Goal: Transaction & Acquisition: Purchase product/service

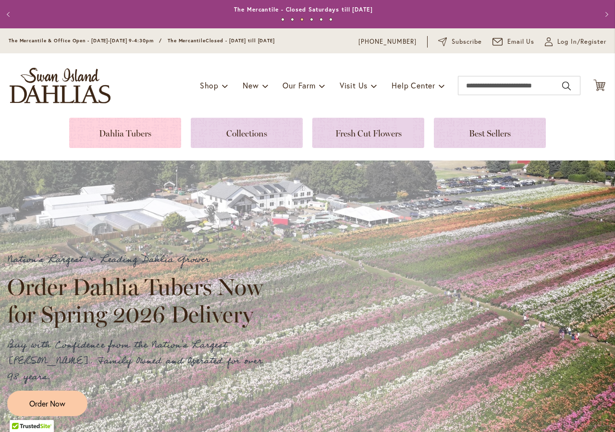
click at [137, 136] on link at bounding box center [125, 133] width 112 height 30
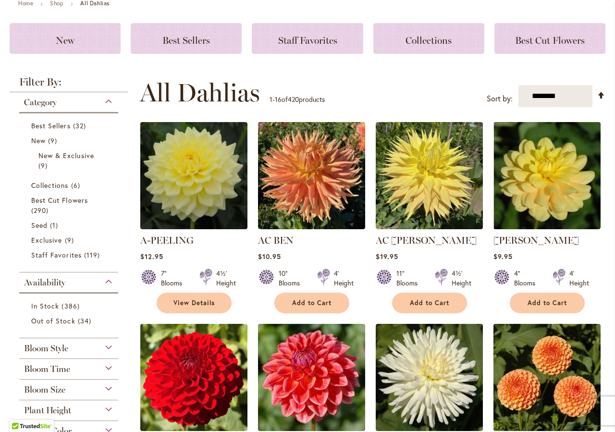
scroll to position [110, 0]
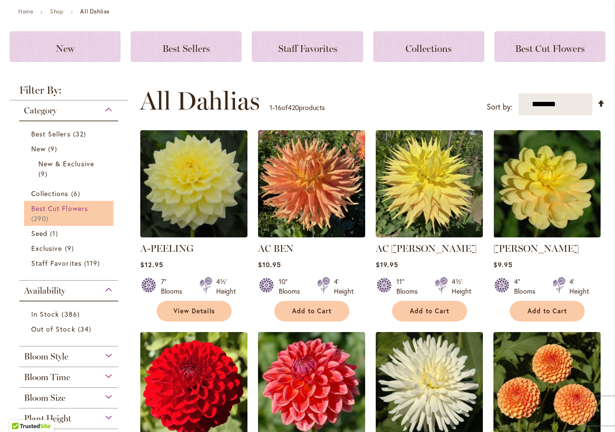
click at [50, 210] on span "Best Cut Flowers" at bounding box center [59, 208] width 57 height 9
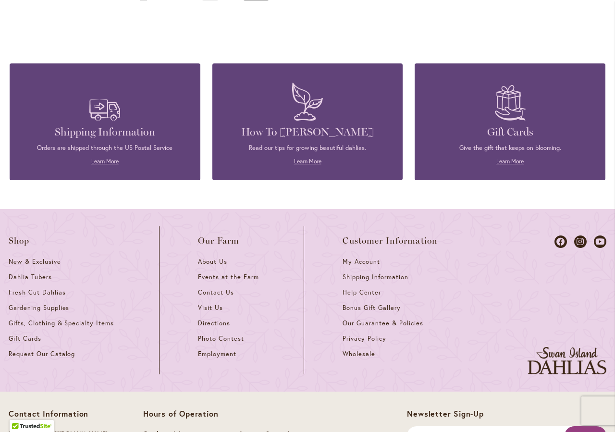
scroll to position [767, 0]
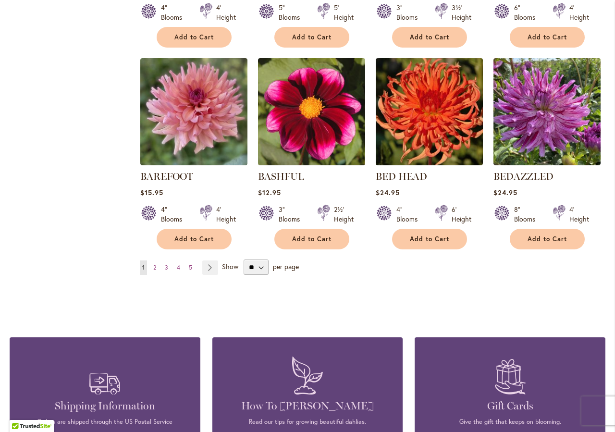
click at [160, 268] on ul "You're currently reading page 1 Page 2 Page 3 Page 4 Page 5 Page Next" at bounding box center [181, 268] width 82 height 14
click at [166, 267] on span "3" at bounding box center [166, 267] width 3 height 7
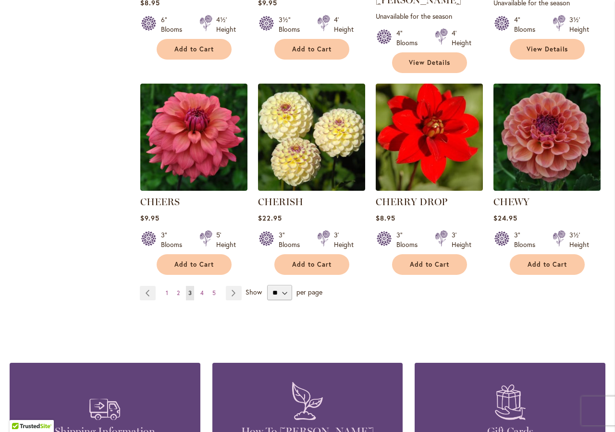
scroll to position [712, 0]
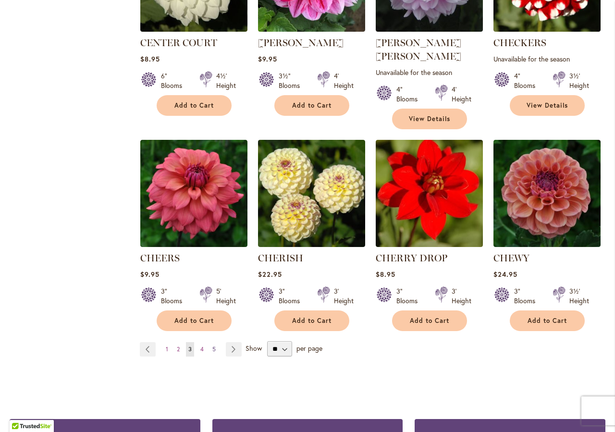
click at [212, 346] on span "5" at bounding box center [213, 349] width 3 height 7
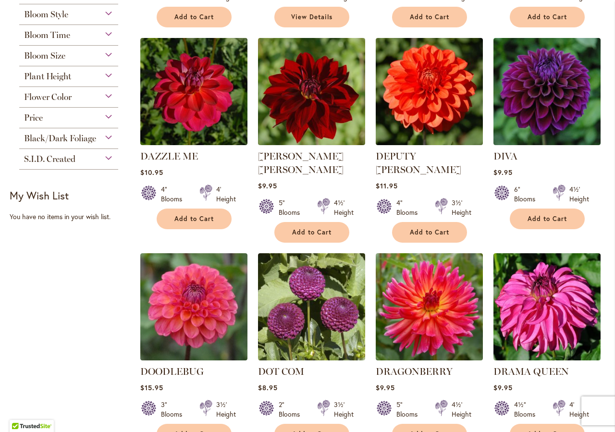
scroll to position [767, 0]
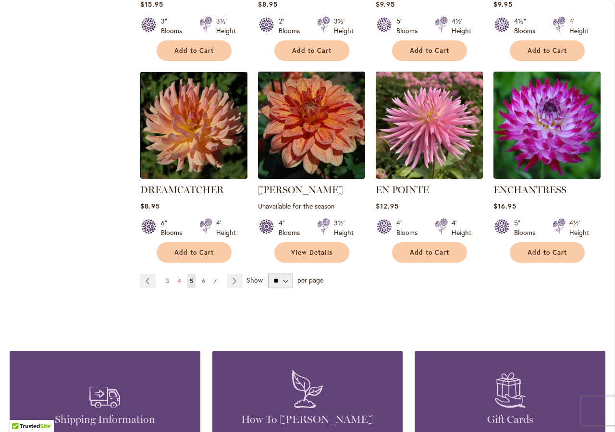
click at [214, 277] on span "7" at bounding box center [215, 280] width 3 height 7
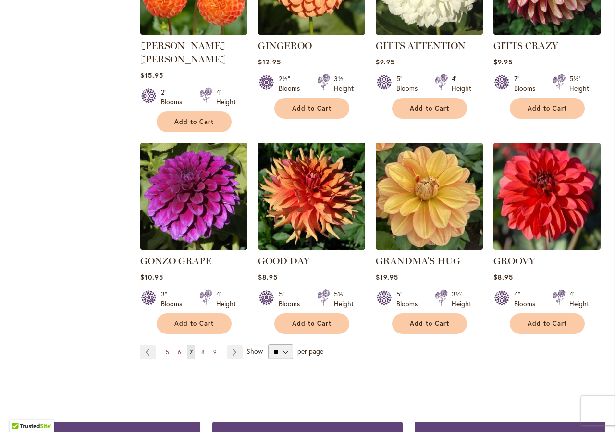
scroll to position [785, 0]
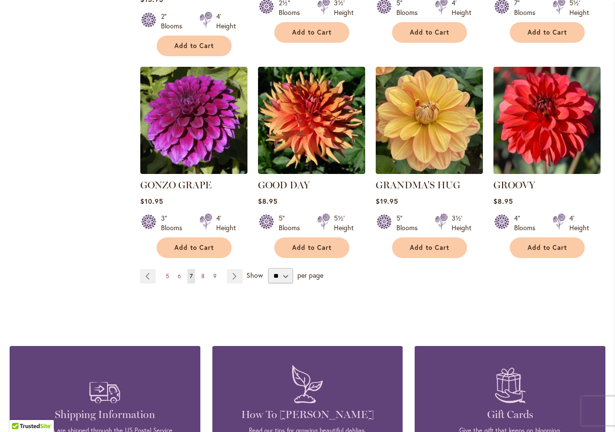
click at [216, 269] on link "Page 9" at bounding box center [215, 276] width 8 height 14
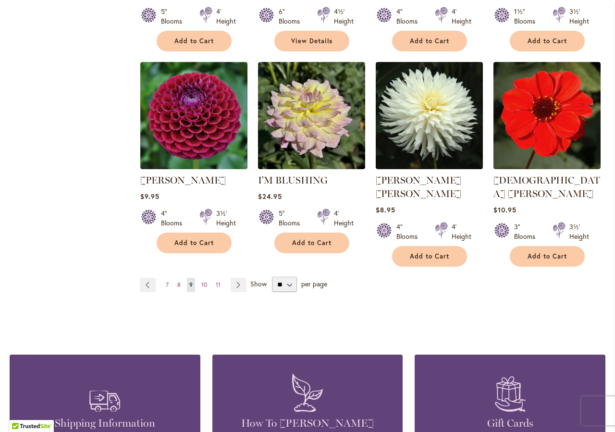
scroll to position [840, 0]
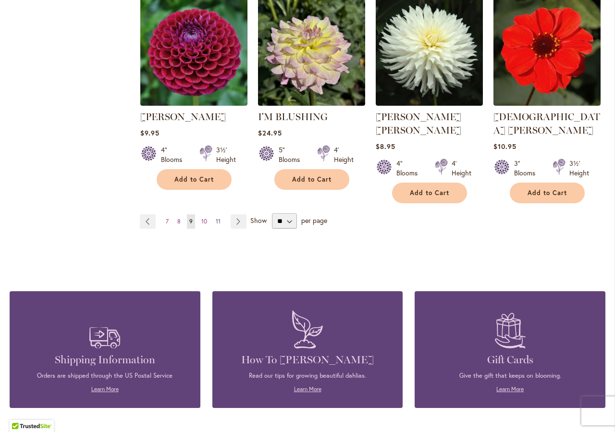
click at [221, 214] on link "Page 11" at bounding box center [218, 221] width 10 height 14
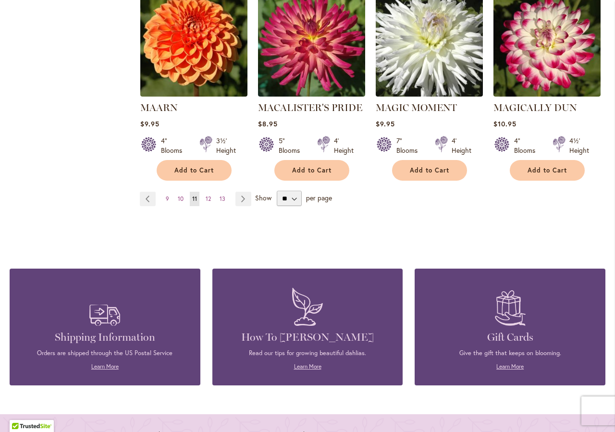
scroll to position [877, 0]
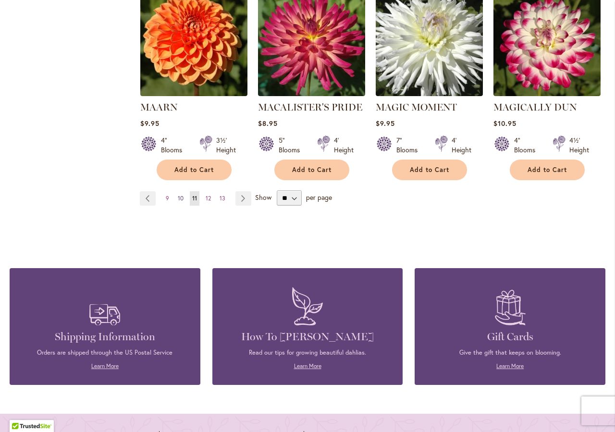
click at [182, 195] on span "10" at bounding box center [181, 198] width 6 height 7
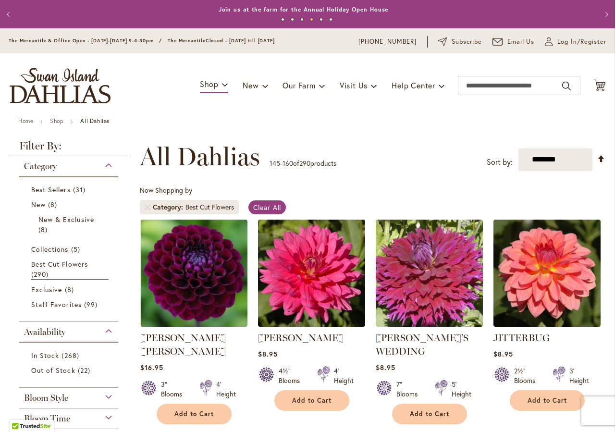
click at [506, 75] on div "Toggle Nav Shop Dahlia Tubers Collections Fresh Cut Dahlias Gardening Supplies …" at bounding box center [307, 85] width 615 height 64
click at [503, 87] on input "Search" at bounding box center [519, 85] width 123 height 19
type input "********"
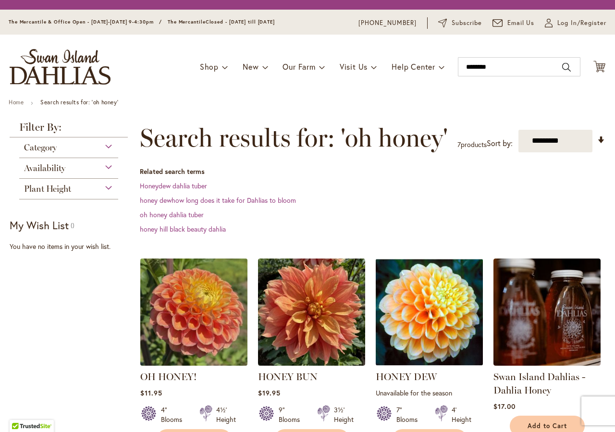
scroll to position [219, 0]
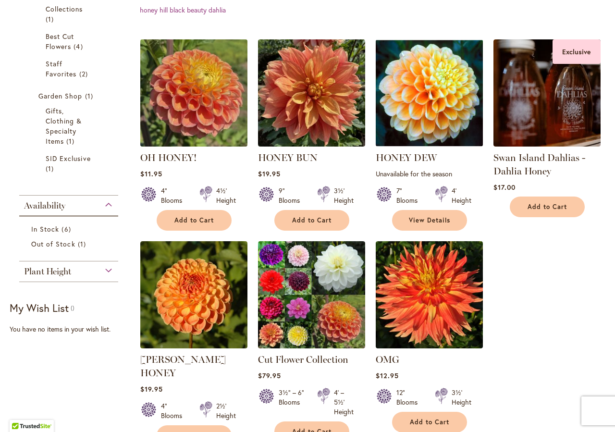
click at [182, 118] on img at bounding box center [193, 93] width 112 height 112
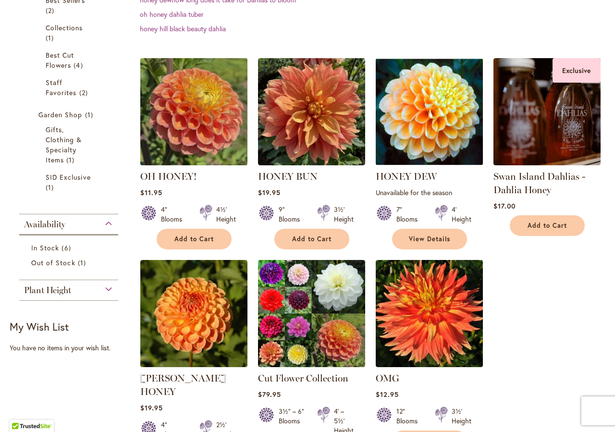
scroll to position [237, 0]
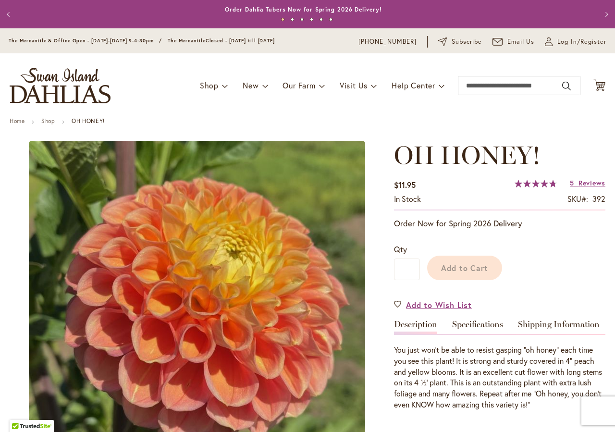
scroll to position [183, 0]
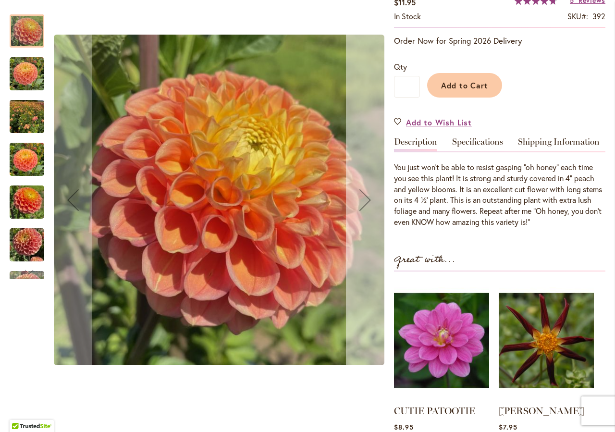
click at [365, 197] on div "Next" at bounding box center [365, 200] width 38 height 38
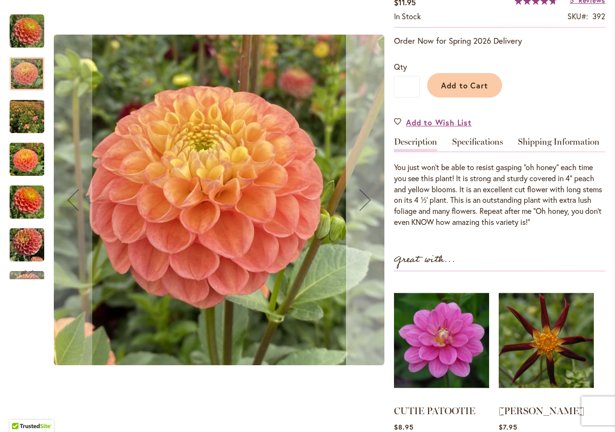
click at [365, 197] on div "Next" at bounding box center [365, 200] width 38 height 38
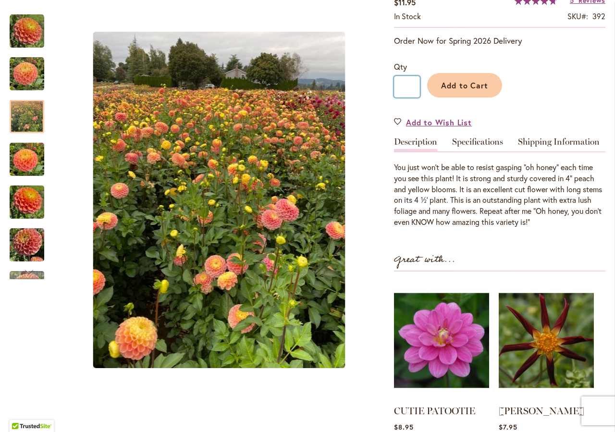
drag, startPoint x: 410, startPoint y: 88, endPoint x: 396, endPoint y: 88, distance: 14.9
click at [396, 88] on input "*" at bounding box center [407, 87] width 26 height 22
type input "*"
click at [438, 82] on button "Add to Cart" at bounding box center [464, 85] width 75 height 25
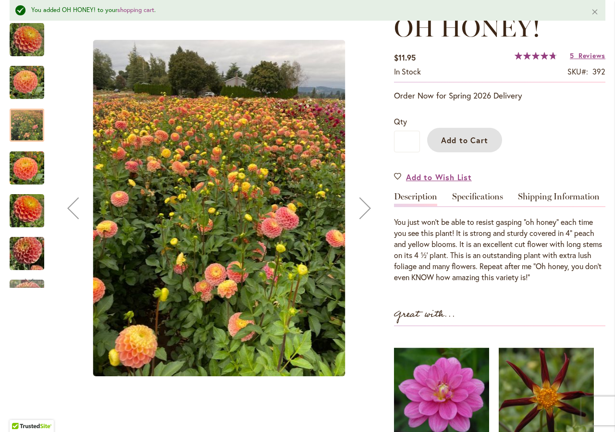
scroll to position [0, 0]
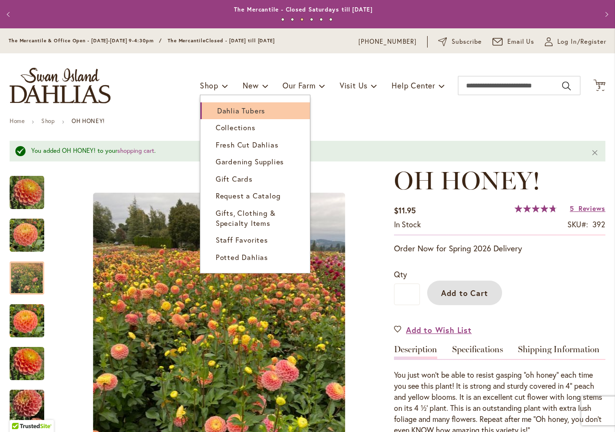
click at [217, 112] on span "Dahlia Tubers" at bounding box center [241, 111] width 48 height 10
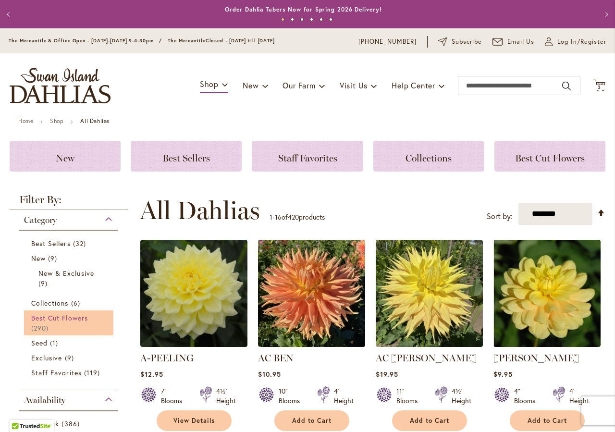
scroll to position [110, 0]
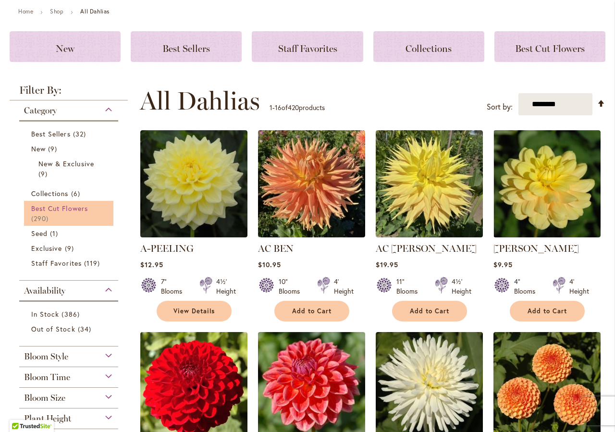
click at [63, 206] on span "Best Cut Flowers" at bounding box center [59, 208] width 57 height 9
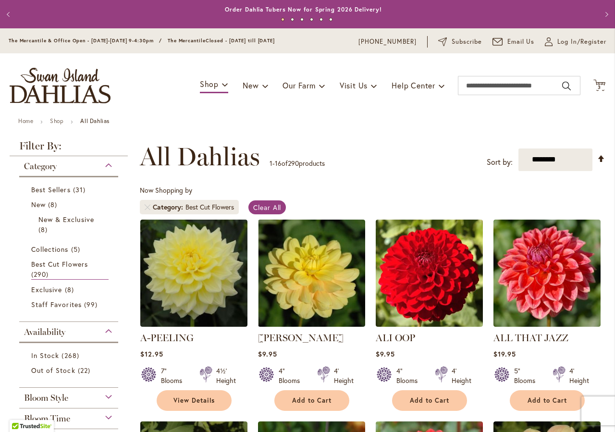
scroll to position [164, 0]
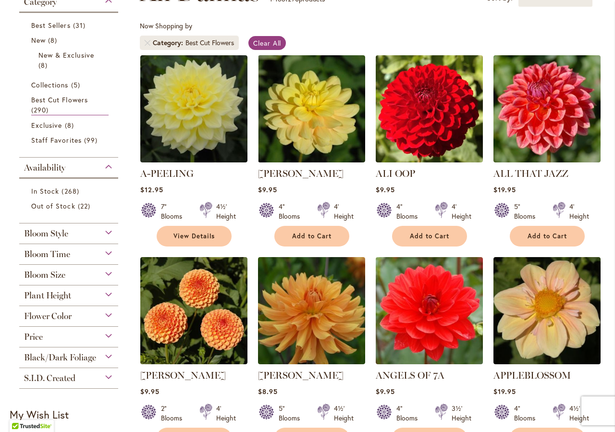
click at [51, 228] on span "Bloom Style" at bounding box center [46, 233] width 44 height 11
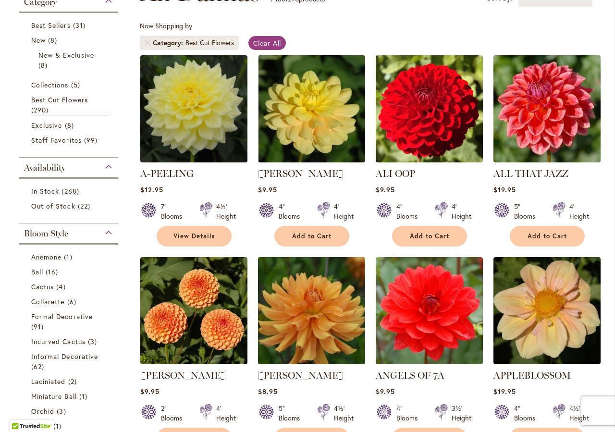
scroll to position [387, 0]
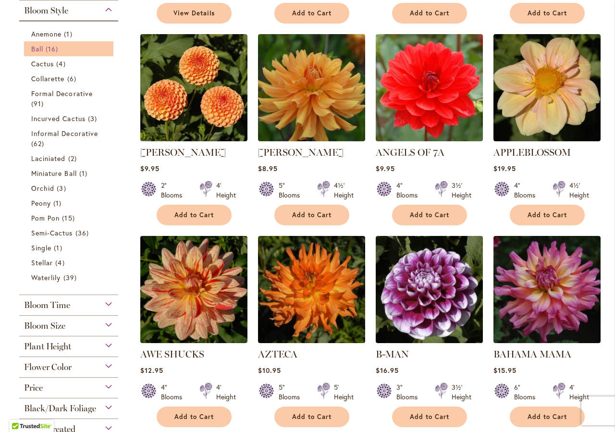
click at [48, 48] on span "16 items" at bounding box center [53, 49] width 15 height 10
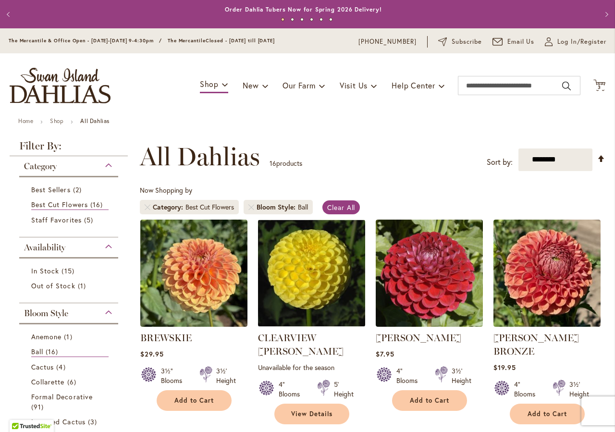
scroll to position [219, 0]
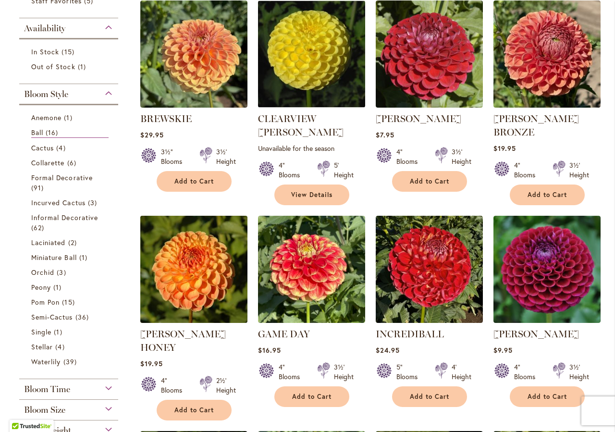
click at [196, 268] on img at bounding box center [193, 269] width 112 height 112
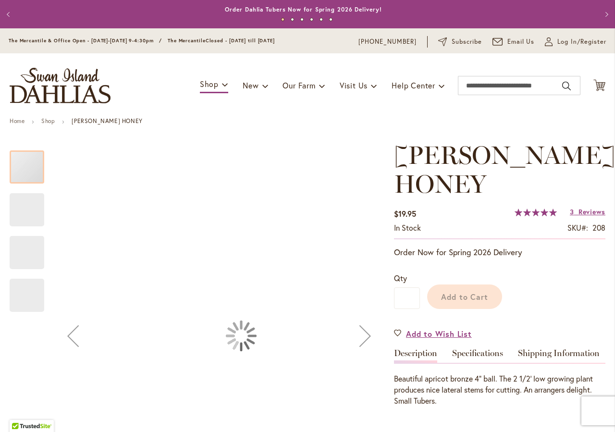
scroll to position [219, 0]
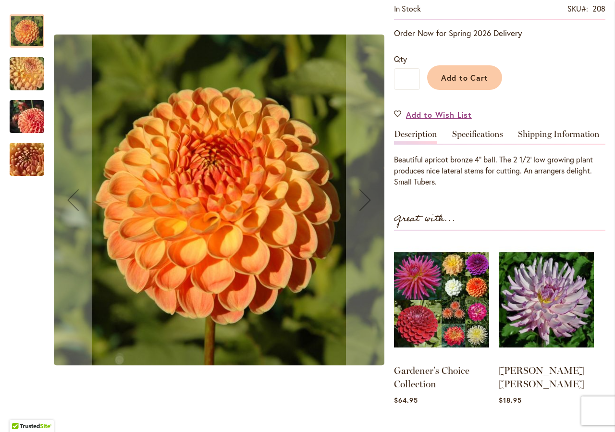
click at [22, 112] on img "CRICHTON HONEY" at bounding box center [26, 117] width 69 height 46
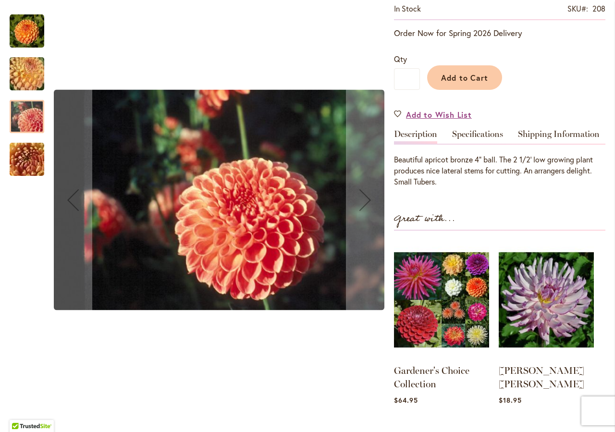
click at [22, 164] on img "CRICHTON HONEY" at bounding box center [26, 160] width 69 height 52
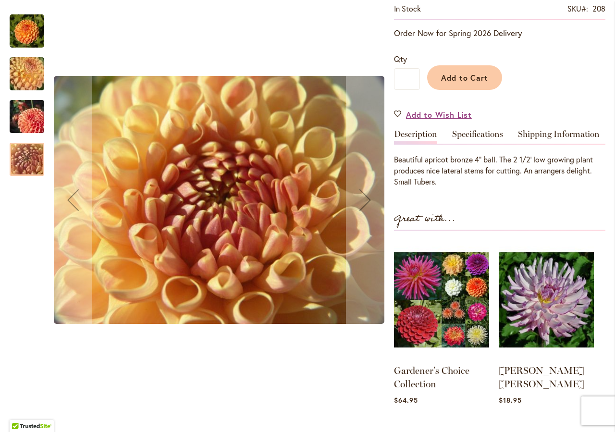
click at [23, 80] on img "CRICHTON HONEY" at bounding box center [26, 74] width 69 height 52
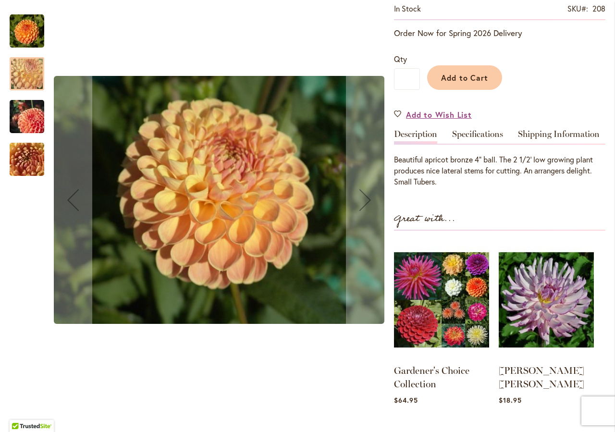
click at [24, 87] on div at bounding box center [27, 73] width 35 height 33
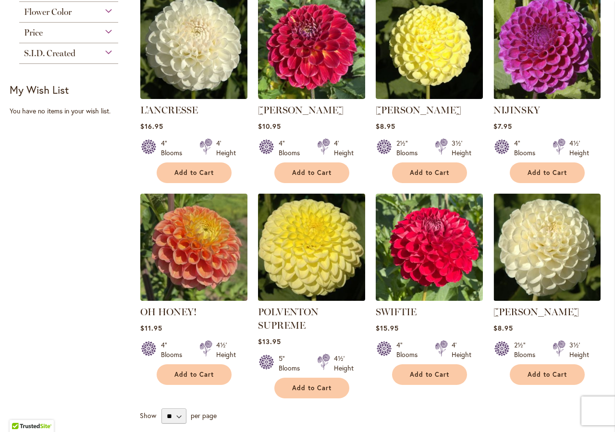
scroll to position [713, 0]
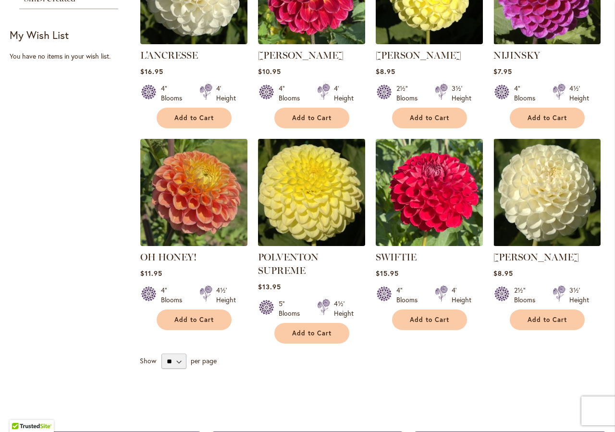
click at [293, 181] on img at bounding box center [311, 192] width 112 height 112
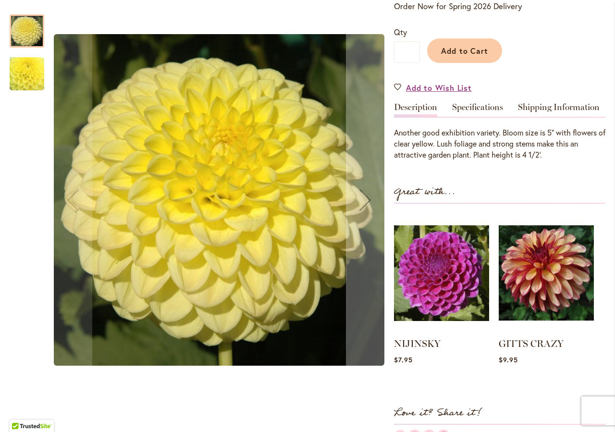
scroll to position [137, 0]
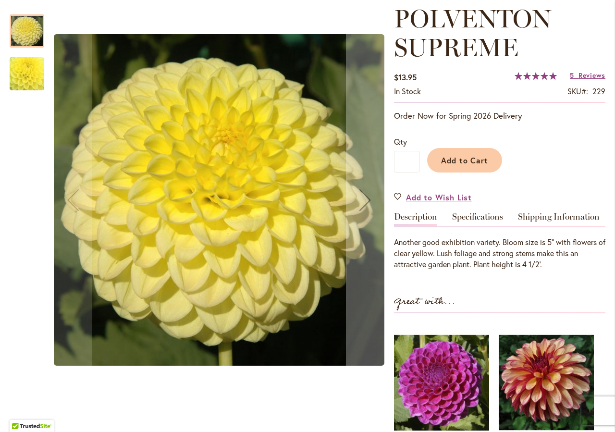
click at [19, 77] on img "POLVENTON SUPREME" at bounding box center [27, 74] width 67 height 66
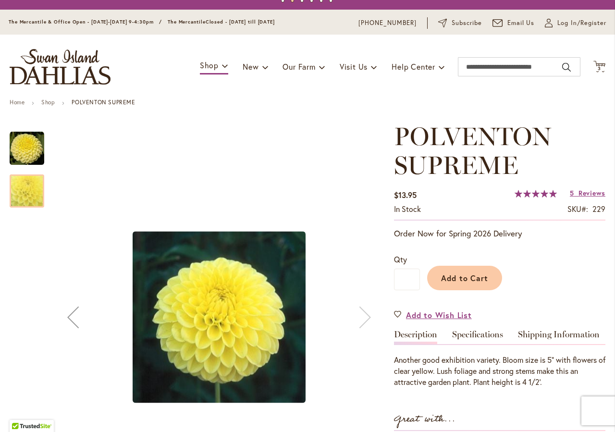
scroll to position [0, 0]
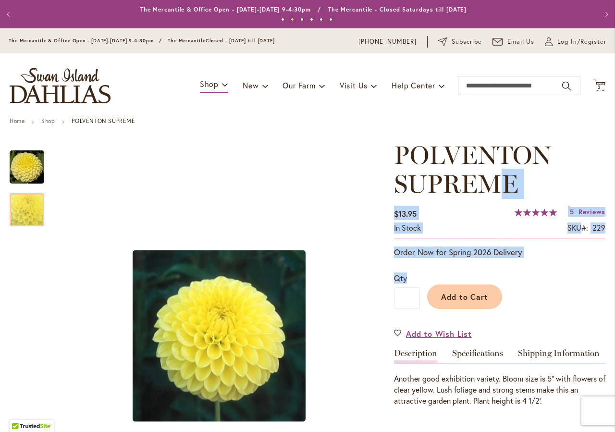
drag, startPoint x: 385, startPoint y: 156, endPoint x: 497, endPoint y: 180, distance: 114.5
click at [543, 173] on h1 "POLVENTON SUPREME" at bounding box center [499, 170] width 211 height 58
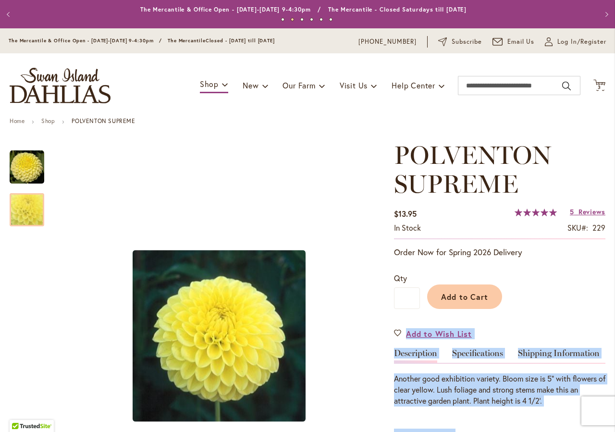
drag, startPoint x: 525, startPoint y: 178, endPoint x: 398, endPoint y: 153, distance: 129.9
click at [398, 153] on h1 "POLVENTON SUPREME" at bounding box center [499, 170] width 211 height 58
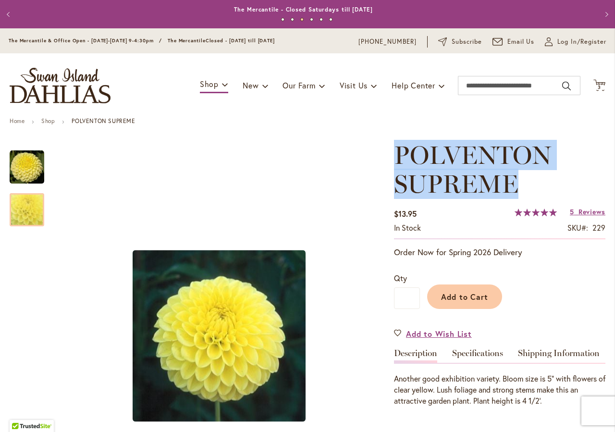
copy span "POLVENTON SUPREME"
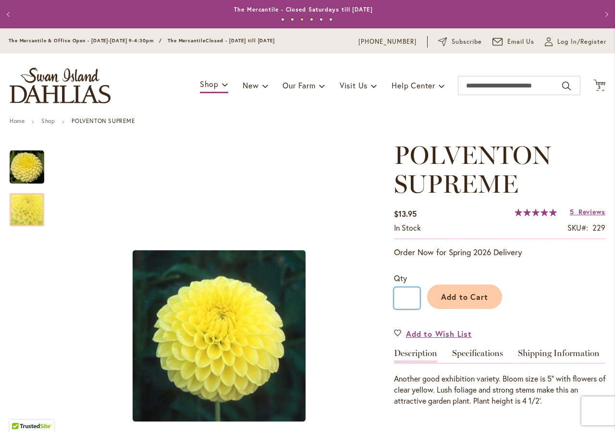
drag, startPoint x: 411, startPoint y: 297, endPoint x: 401, endPoint y: 298, distance: 10.1
click at [401, 298] on input "*" at bounding box center [407, 298] width 26 height 22
type input "*"
click at [438, 295] on button "Add to Cart" at bounding box center [464, 297] width 75 height 25
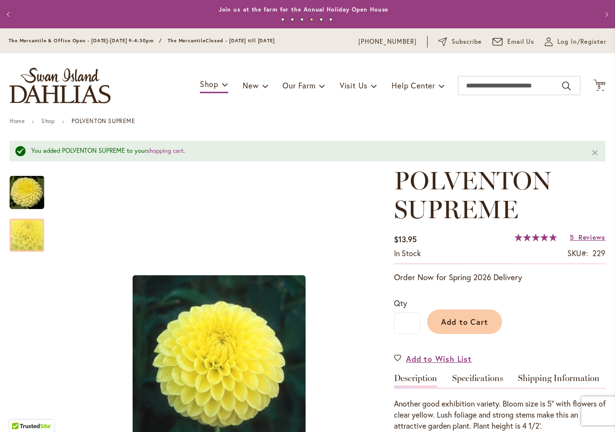
click at [11, 12] on button "Previous" at bounding box center [9, 14] width 19 height 19
click at [7, 12] on button "Previous" at bounding box center [9, 14] width 19 height 19
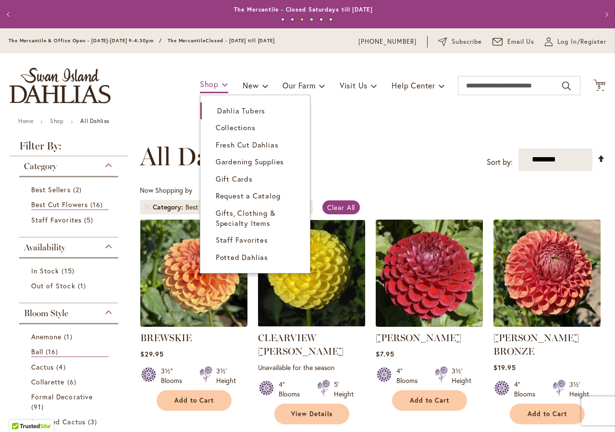
click at [200, 83] on span "Shop" at bounding box center [209, 84] width 19 height 10
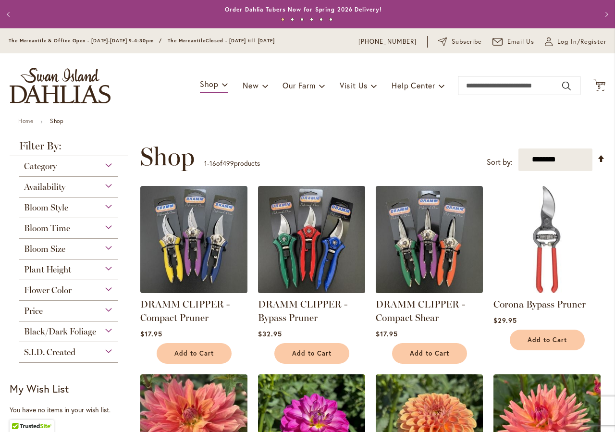
click at [48, 210] on span "Bloom Style" at bounding box center [46, 207] width 44 height 11
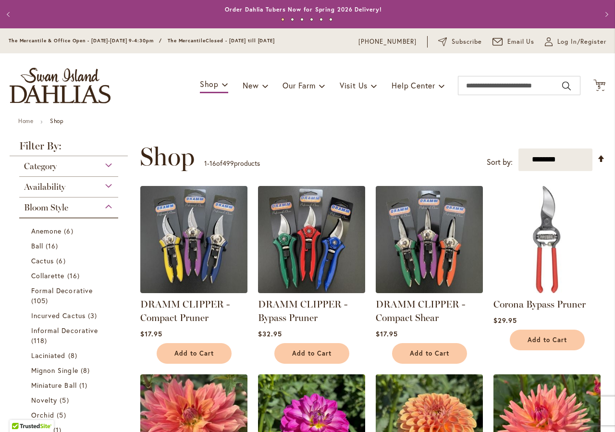
scroll to position [197, 0]
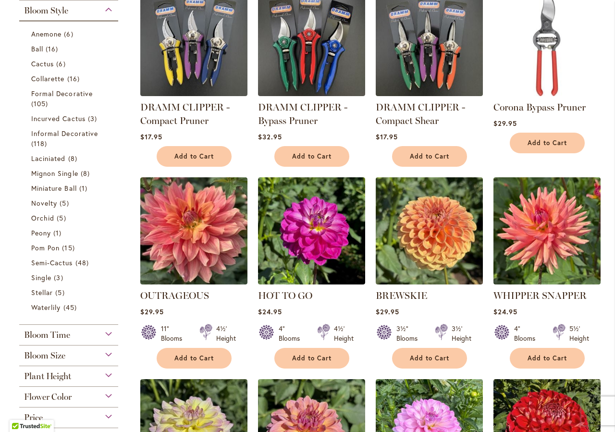
click at [39, 8] on span "Bloom Style" at bounding box center [46, 10] width 44 height 11
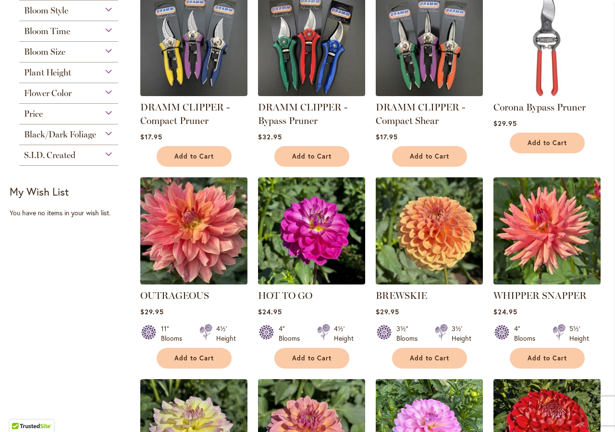
scroll to position [0, 0]
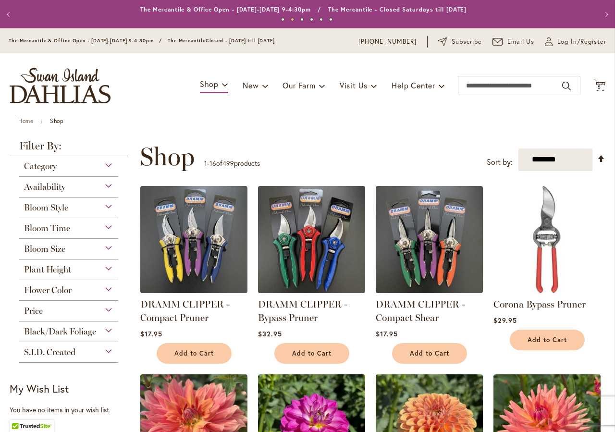
click at [46, 165] on span "Category" at bounding box center [40, 166] width 33 height 11
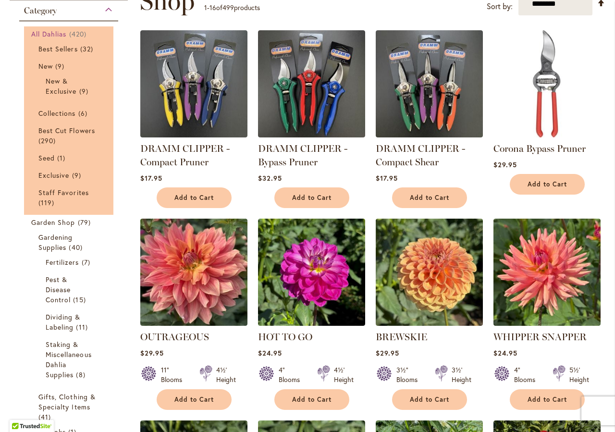
click at [49, 31] on span "All Dahlias" at bounding box center [49, 33] width 36 height 9
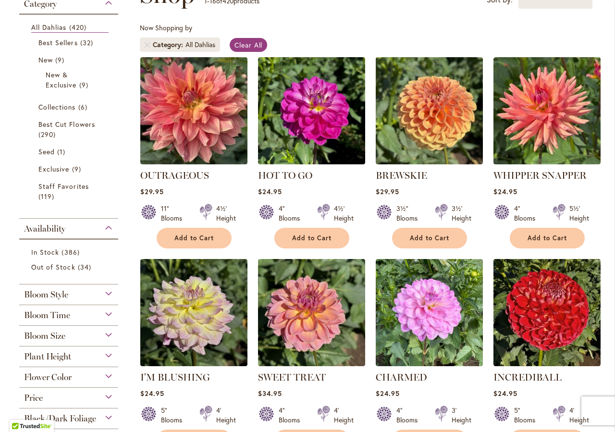
scroll to position [164, 0]
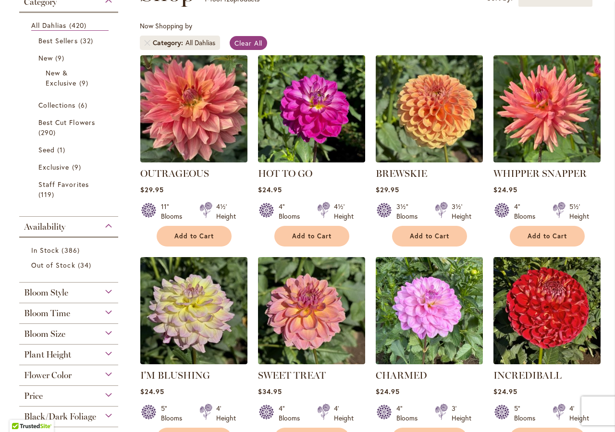
click at [92, 289] on div "Bloom Style" at bounding box center [68, 290] width 99 height 15
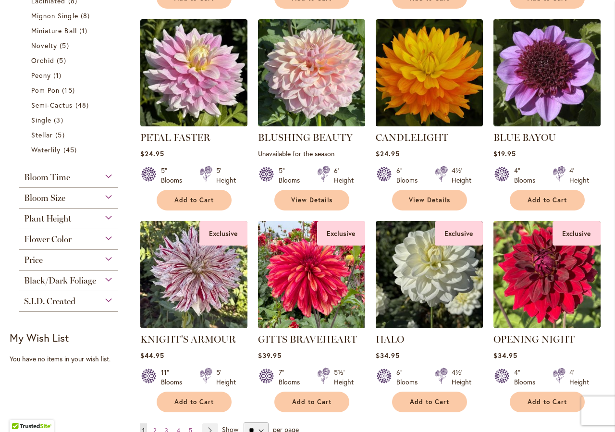
scroll to position [666, 0]
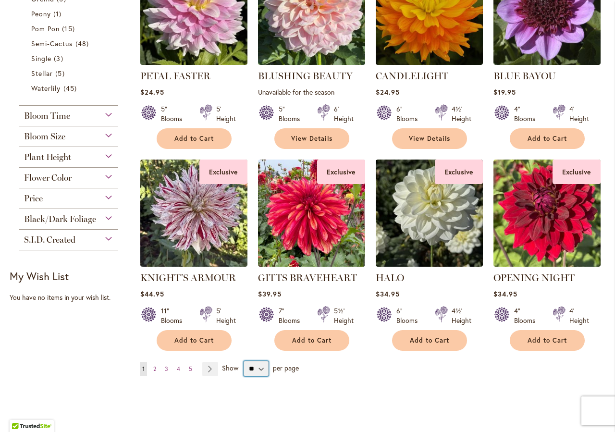
click at [244, 361] on select "** ** ** **" at bounding box center [256, 368] width 25 height 15
select select "**"
click option "**" at bounding box center [0, 0] width 0 height 0
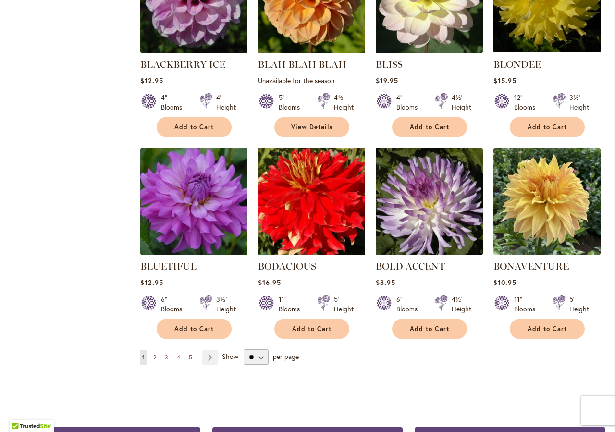
scroll to position [3164, 0]
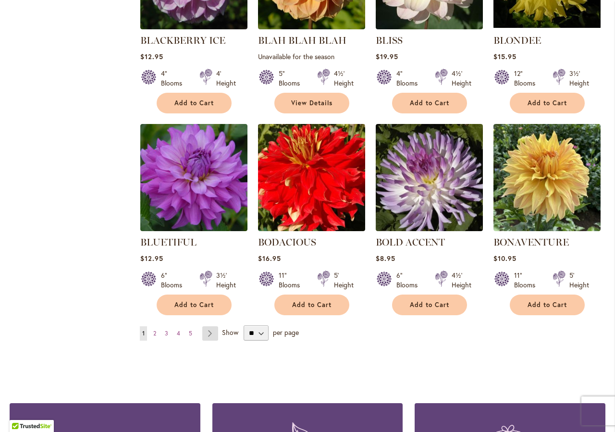
click at [205, 326] on link "Page Next" at bounding box center [210, 333] width 16 height 14
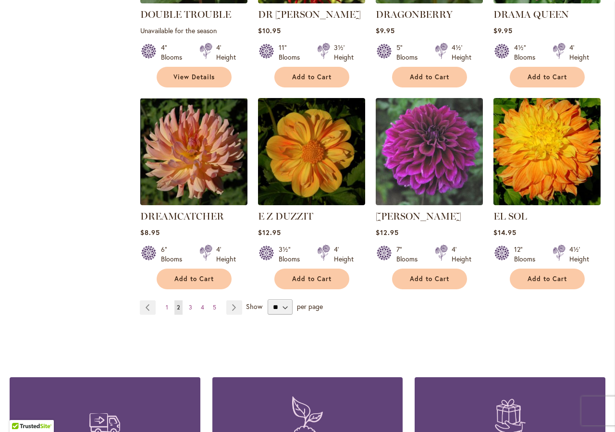
scroll to position [3296, 0]
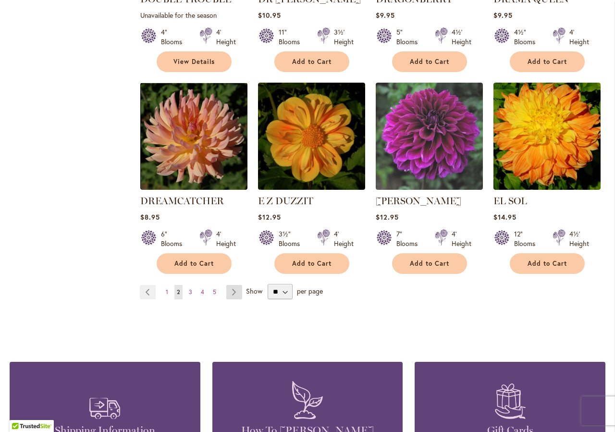
click at [236, 285] on link "Page Next" at bounding box center [234, 292] width 16 height 14
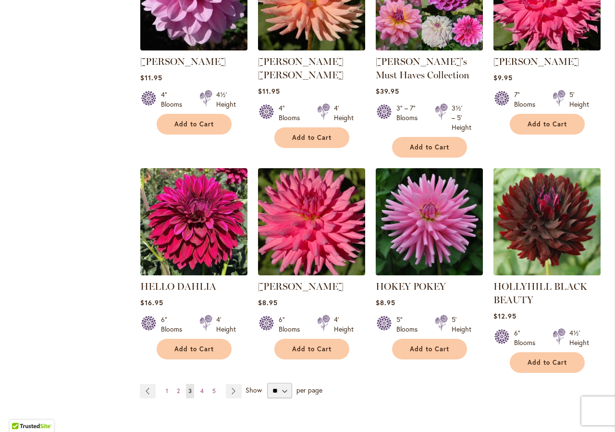
scroll to position [3248, 0]
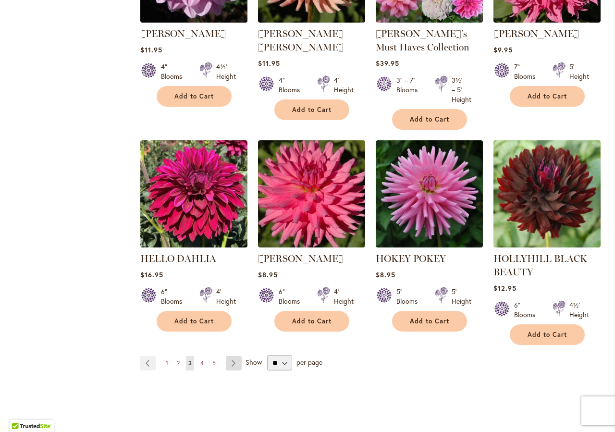
click at [234, 356] on link "Page Next" at bounding box center [234, 363] width 16 height 14
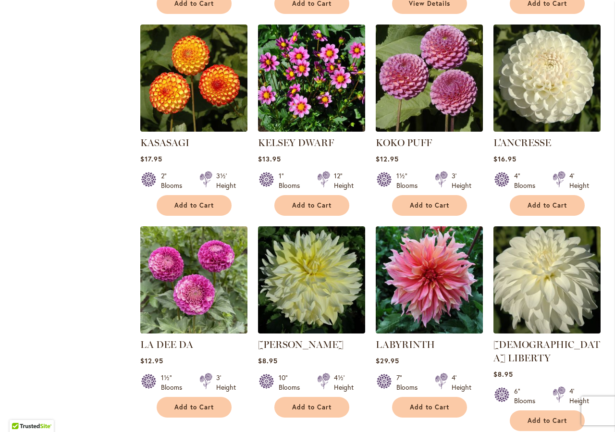
scroll to position [2176, 0]
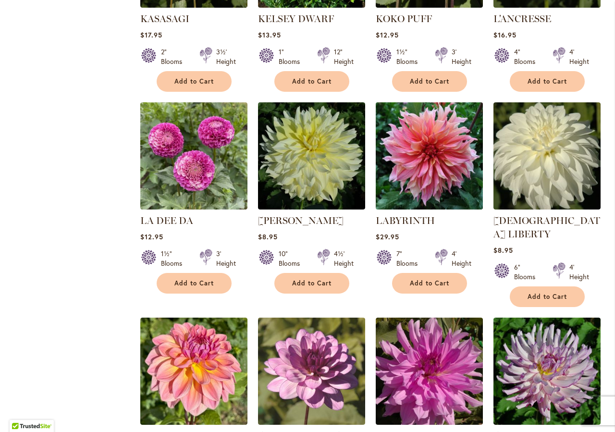
click at [442, 144] on img at bounding box center [429, 155] width 112 height 112
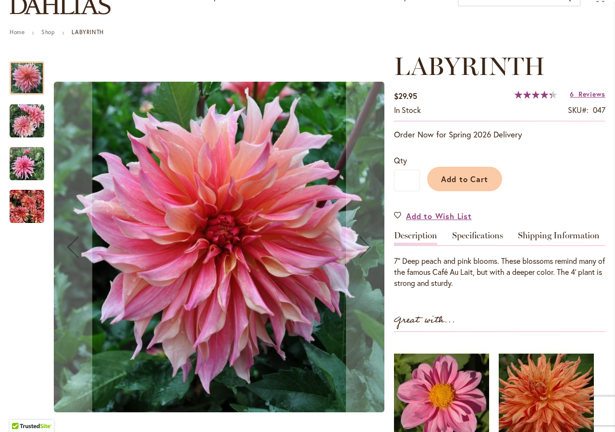
scroll to position [164, 0]
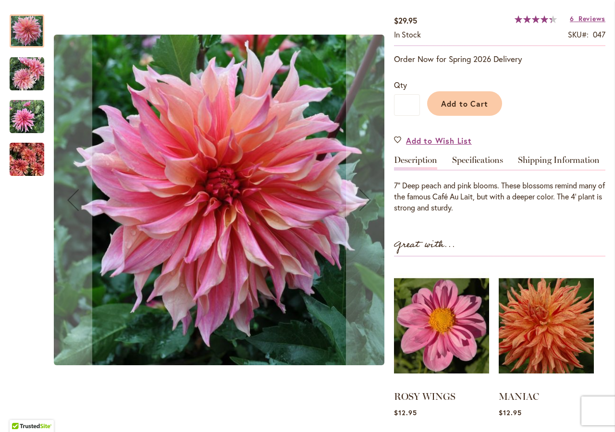
click at [24, 109] on img "Labyrinth" at bounding box center [27, 116] width 35 height 35
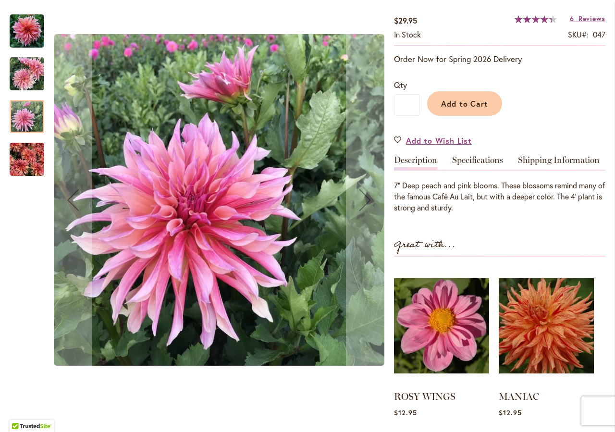
click at [27, 163] on img "Labyrinth" at bounding box center [27, 160] width 35 height 46
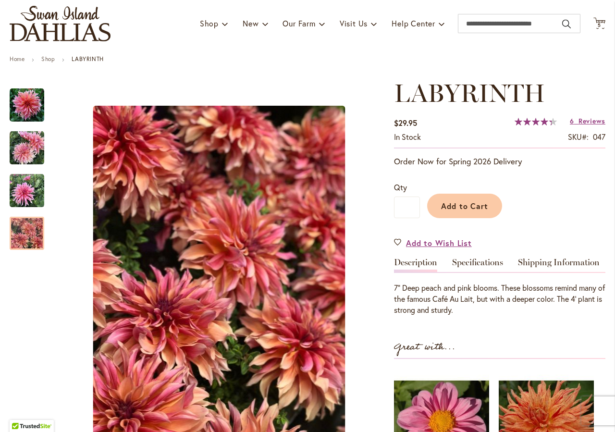
scroll to position [55, 0]
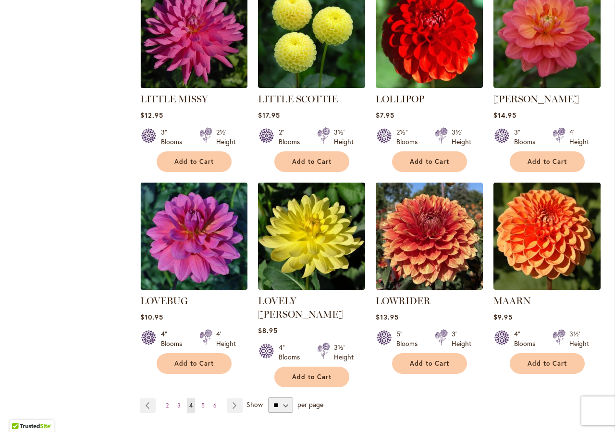
scroll to position [3251, 0]
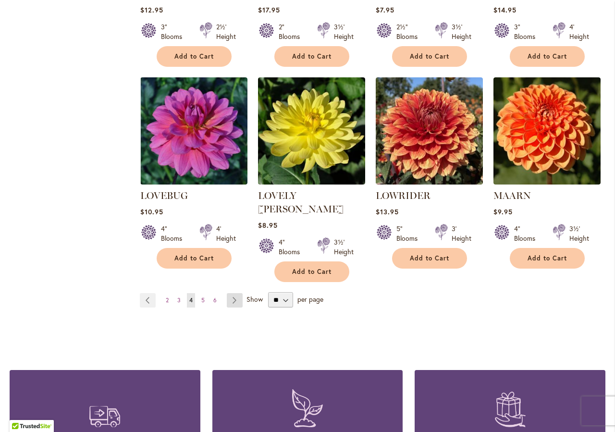
click at [230, 293] on link "Page Next" at bounding box center [235, 300] width 16 height 14
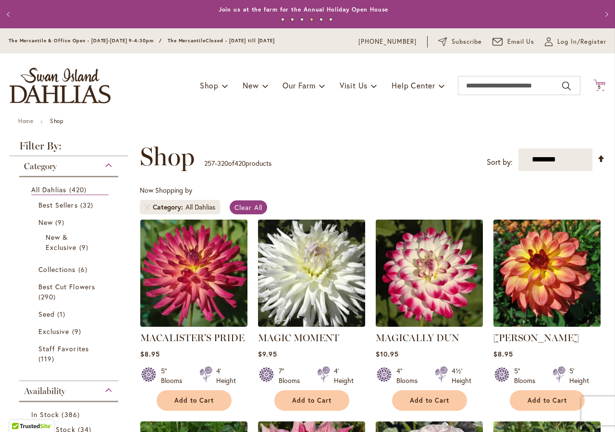
click at [598, 85] on span "5" at bounding box center [599, 87] width 3 height 6
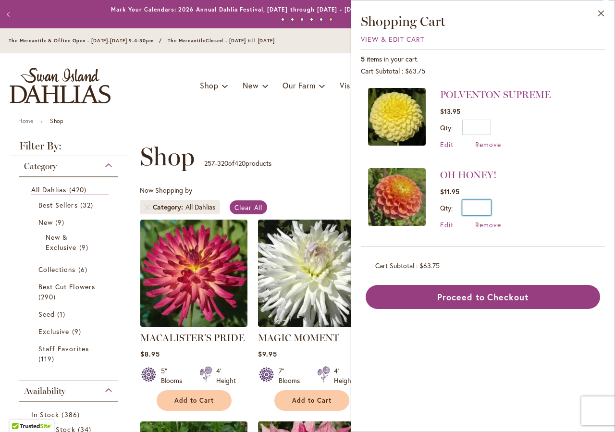
drag, startPoint x: 483, startPoint y: 208, endPoint x: 488, endPoint y: 207, distance: 4.9
click at [488, 207] on input "*" at bounding box center [476, 207] width 29 height 15
type input "*"
click at [524, 211] on span "Update" at bounding box center [520, 211] width 21 height 7
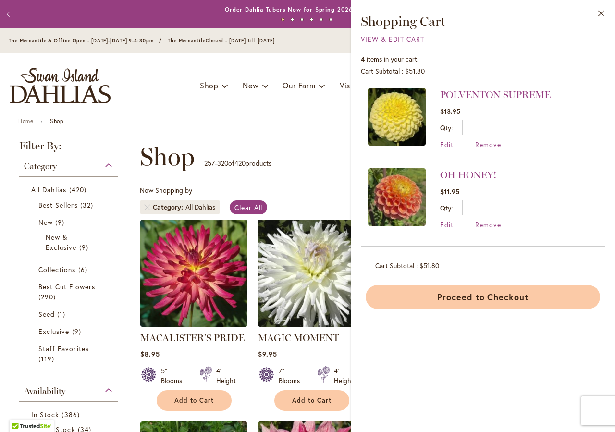
click at [514, 296] on button "Proceed to Checkout" at bounding box center [483, 297] width 235 height 24
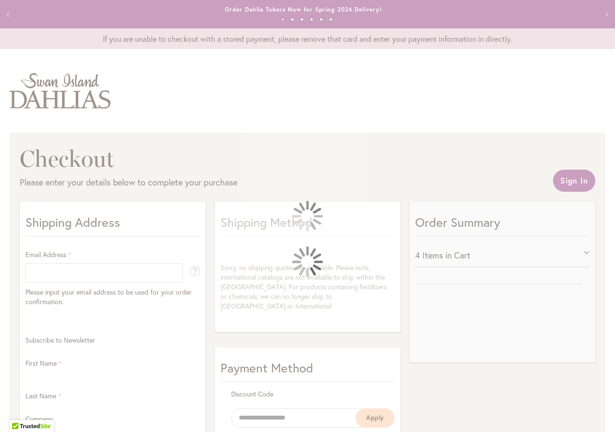
select select "**"
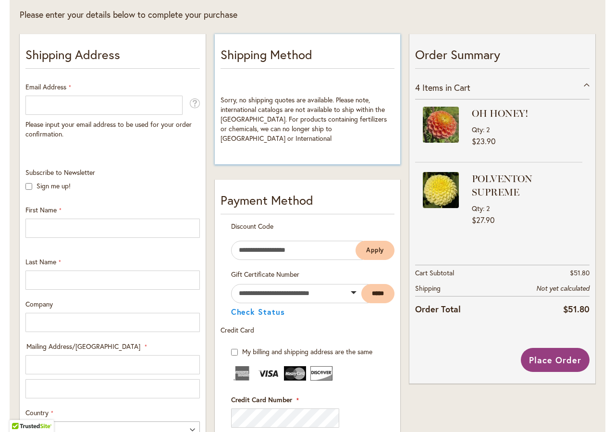
scroll to position [219, 0]
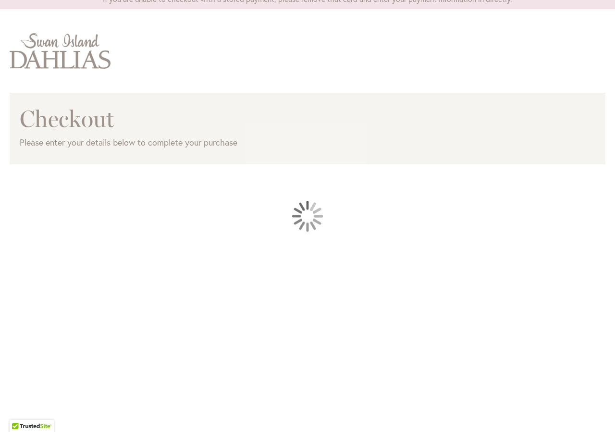
scroll to position [58, 0]
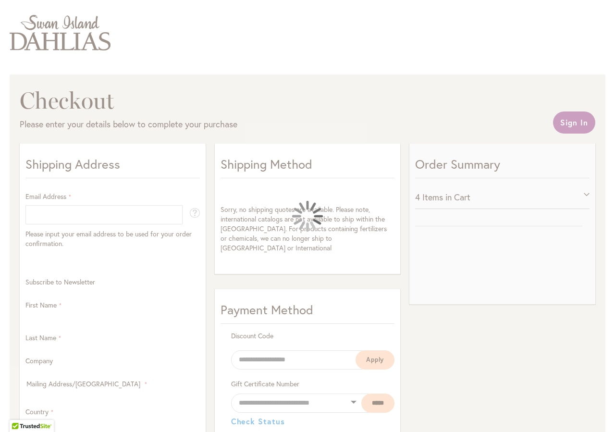
select select "**"
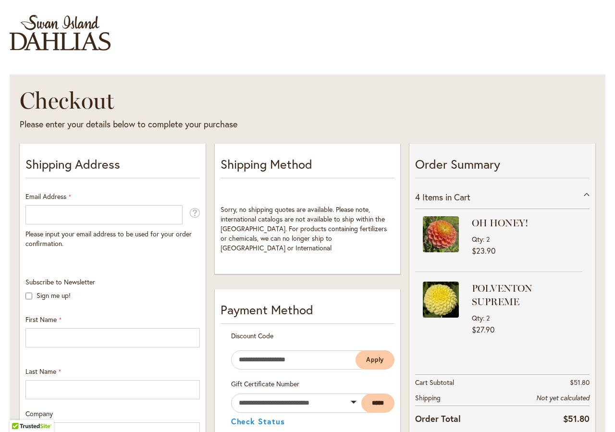
click at [0, 432] on div at bounding box center [0, 432] width 0 height 0
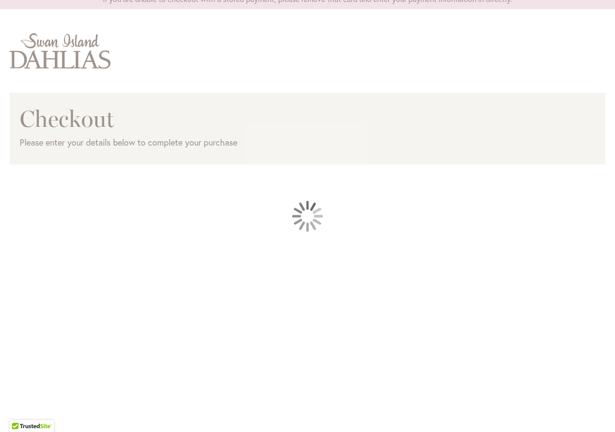
scroll to position [58, 0]
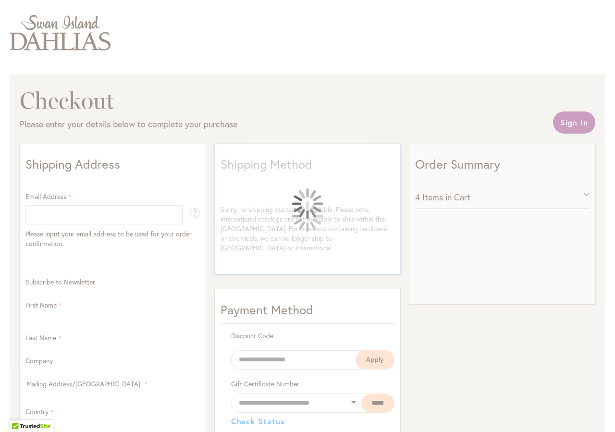
select select "**"
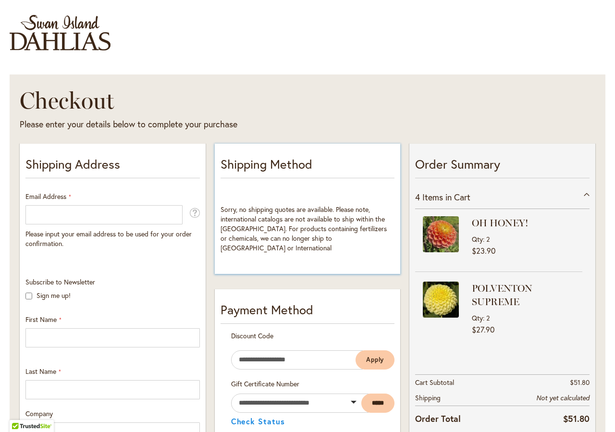
click at [0, 432] on div at bounding box center [0, 432] width 0 height 0
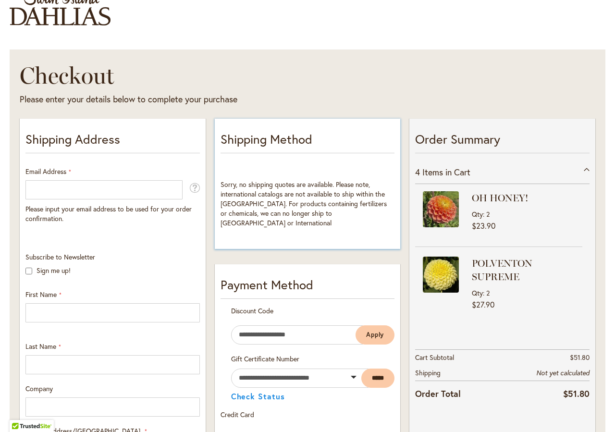
scroll to position [0, 0]
